Goal: Task Accomplishment & Management: Use online tool/utility

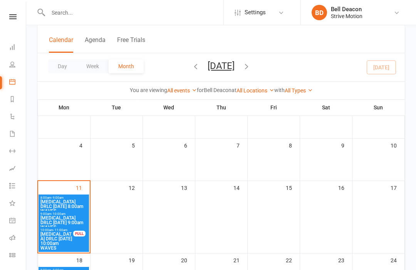
scroll to position [88, 0]
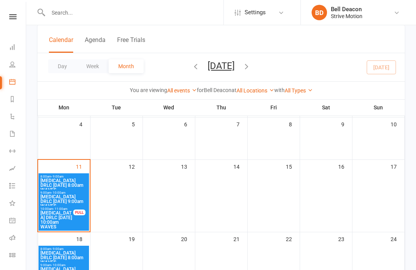
click at [62, 216] on span "[MEDICAL_DATA] DRLC [DATE] 10:00am WAVES" at bounding box center [57, 220] width 34 height 18
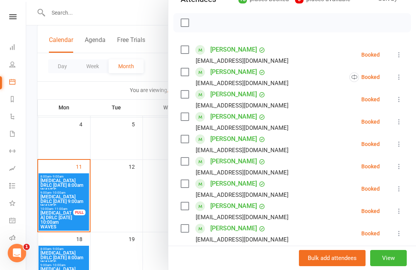
scroll to position [109, 0]
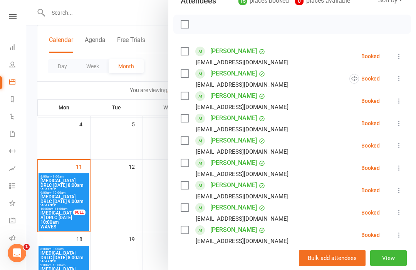
click at [183, 67] on div "[PERSON_NAME] [PERSON_NAME][EMAIL_ADDRESS][DOMAIN_NAME]" at bounding box center [236, 78] width 111 height 22
click at [188, 72] on label at bounding box center [185, 74] width 8 height 8
click at [185, 198] on div "[EMAIL_ADDRESS][DOMAIN_NAME]" at bounding box center [236, 197] width 111 height 10
click at [183, 211] on label at bounding box center [185, 208] width 8 height 8
click at [188, 162] on label at bounding box center [185, 163] width 8 height 8
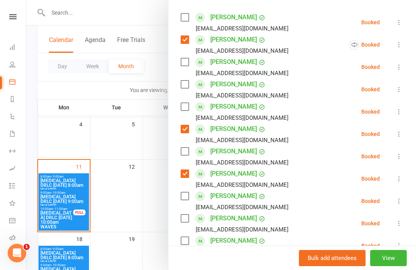
scroll to position [140, 0]
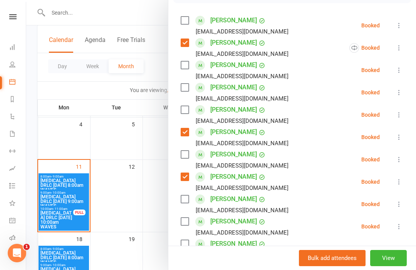
click at [179, 109] on div "Class kiosk mode Roll call 10:00 AM - 11:00 AM, [DATE] with [PERSON_NAME], [PER…" at bounding box center [292, 190] width 248 height 595
click at [183, 106] on label at bounding box center [185, 110] width 8 height 8
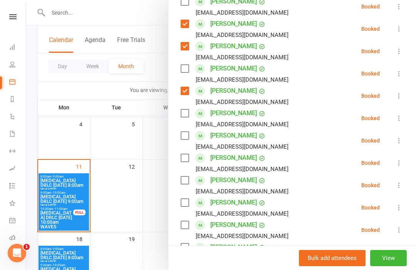
scroll to position [225, 0]
click at [188, 203] on label at bounding box center [185, 203] width 8 height 8
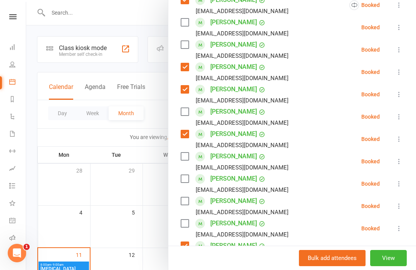
scroll to position [170, 0]
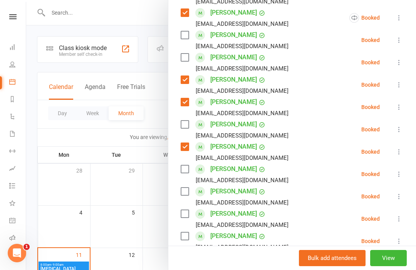
click at [188, 61] on label at bounding box center [185, 58] width 8 height 8
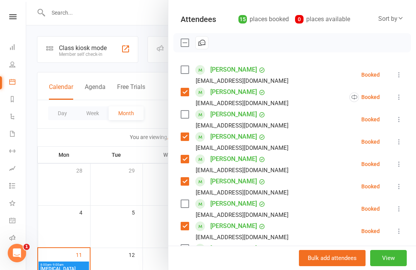
scroll to position [66, 0]
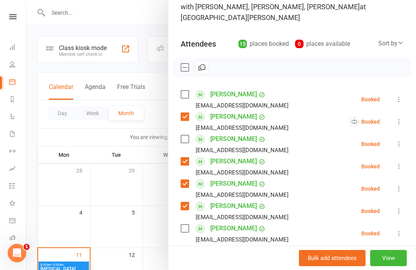
click at [185, 93] on label at bounding box center [185, 95] width 8 height 8
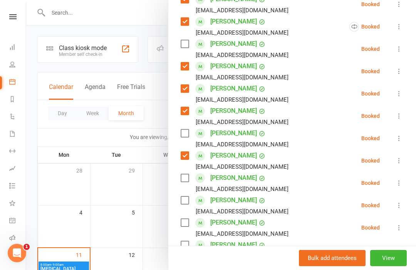
scroll to position [177, 0]
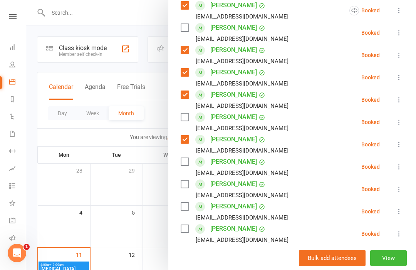
click at [188, 160] on label at bounding box center [185, 162] width 8 height 8
click at [185, 184] on label at bounding box center [185, 184] width 8 height 8
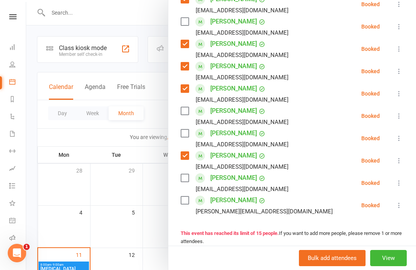
scroll to position [274, 0]
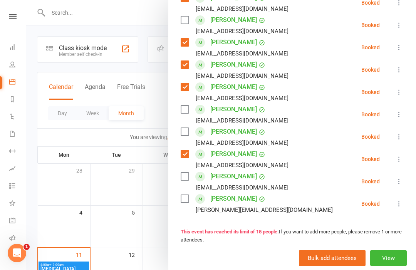
click at [188, 178] on label at bounding box center [185, 177] width 8 height 8
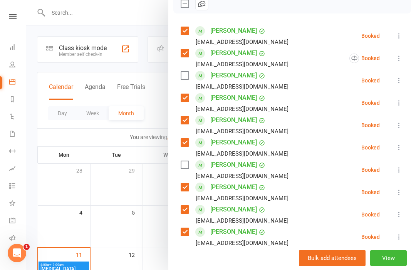
scroll to position [129, 0]
